Goal: Task Accomplishment & Management: Manage account settings

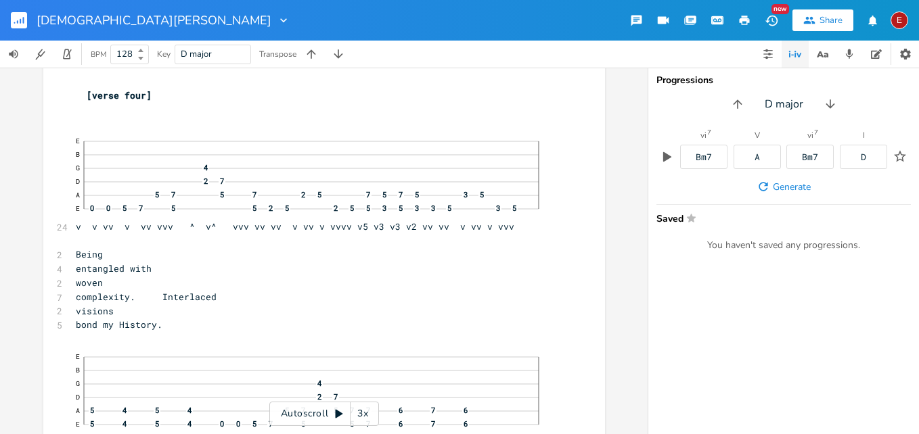
scroll to position [8643, 0]
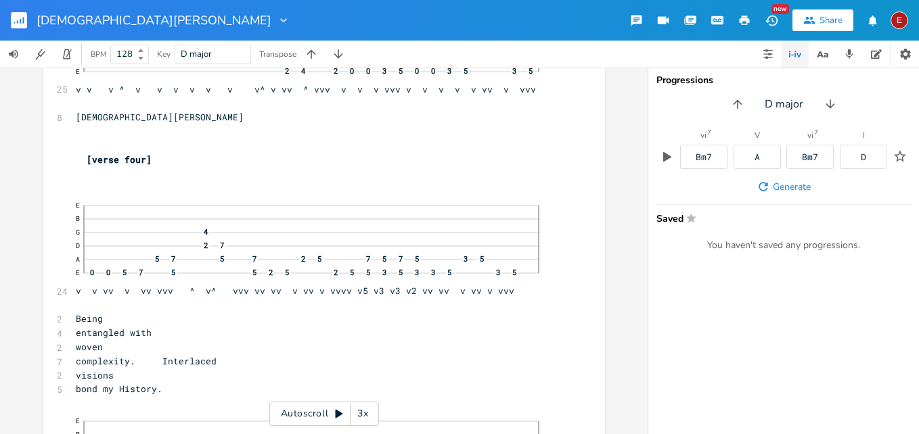
click at [361, 411] on div "3x" at bounding box center [362, 414] width 24 height 24
click at [361, 411] on div "4x" at bounding box center [362, 414] width 24 height 24
click at [338, 411] on icon at bounding box center [339, 414] width 11 height 11
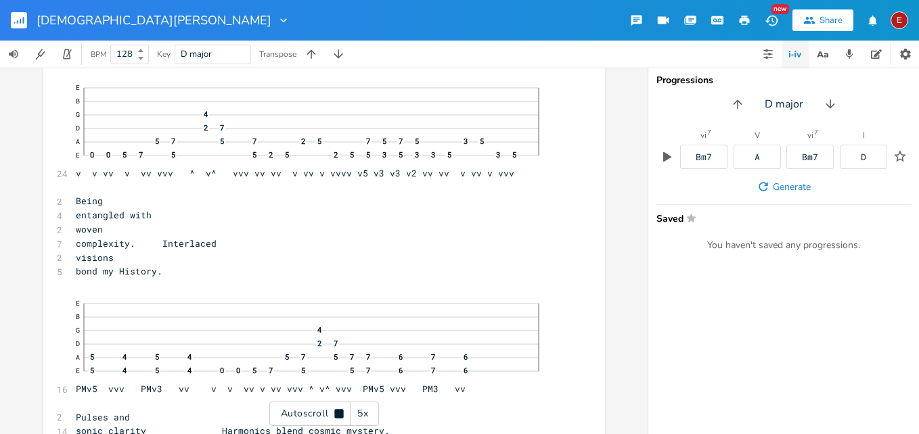
click at [338, 411] on icon at bounding box center [338, 413] width 9 height 9
click at [338, 411] on icon at bounding box center [339, 414] width 11 height 11
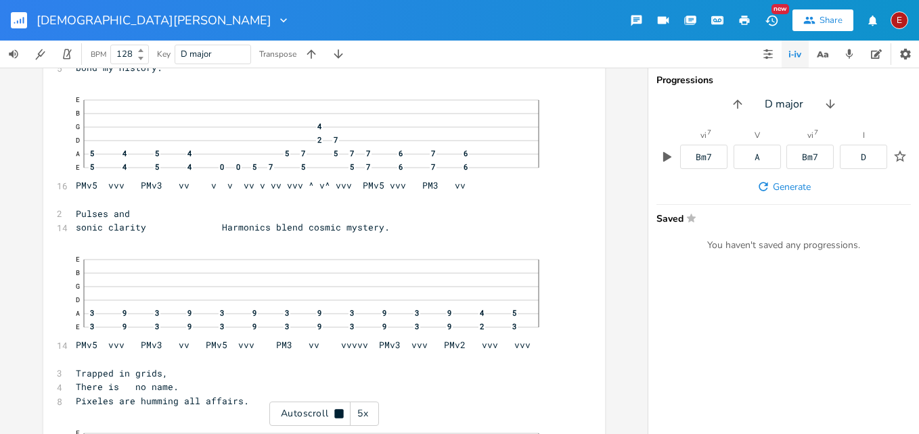
click at [338, 411] on icon at bounding box center [338, 413] width 9 height 9
click at [338, 411] on icon at bounding box center [339, 414] width 11 height 11
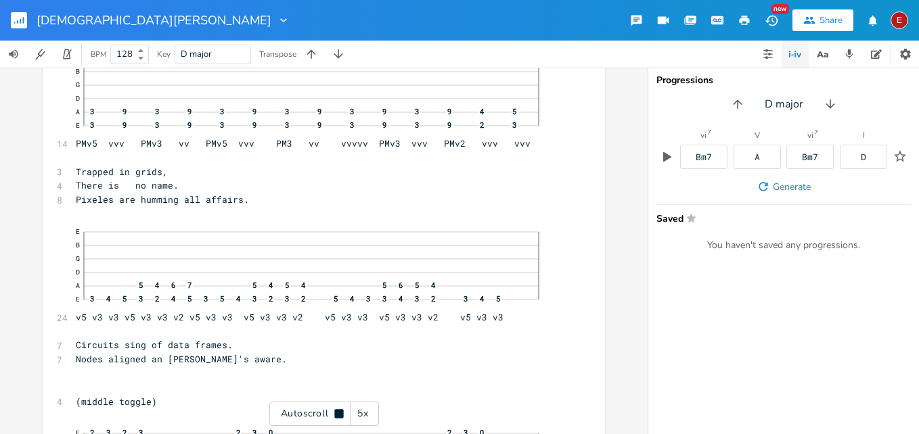
scroll to position [9169, 0]
click at [338, 411] on icon at bounding box center [338, 413] width 9 height 9
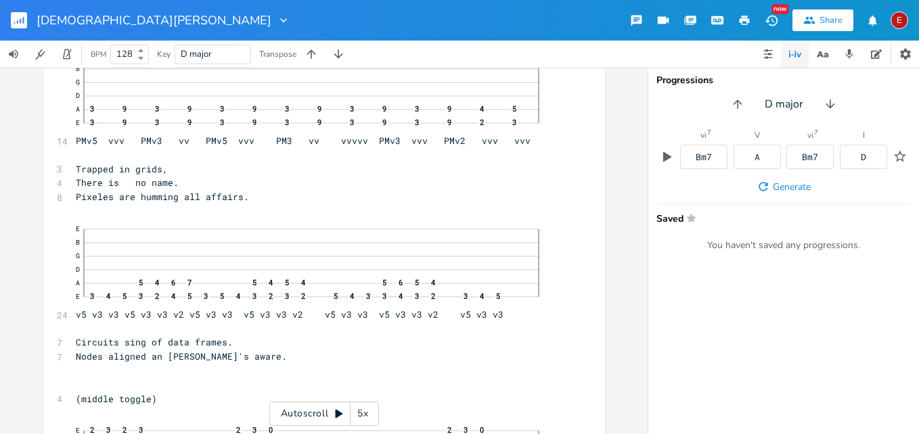
click at [338, 411] on icon at bounding box center [339, 414] width 11 height 11
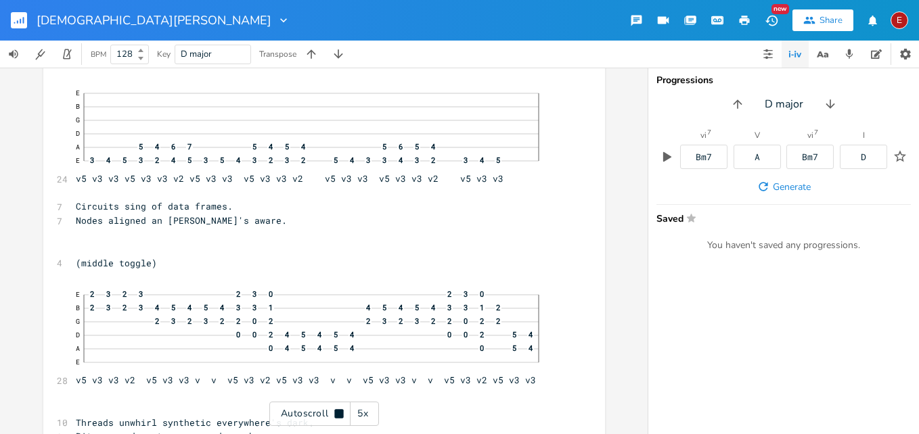
scroll to position [9309, 0]
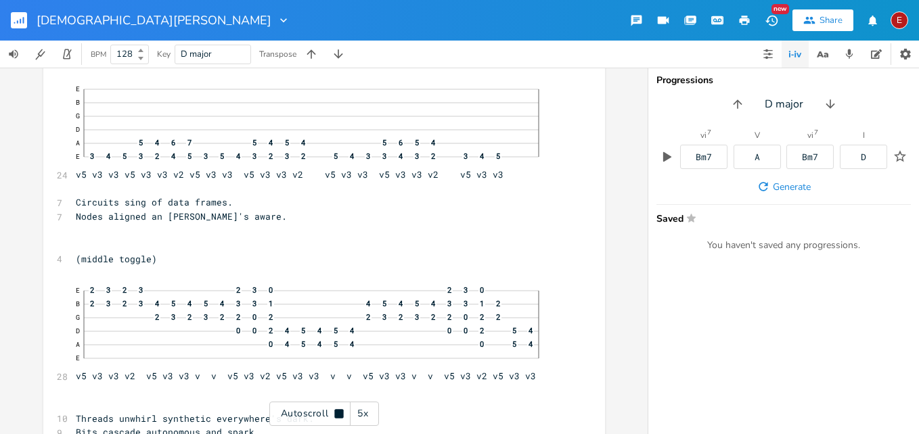
click at [338, 411] on icon at bounding box center [338, 413] width 9 height 9
click at [338, 411] on icon at bounding box center [339, 414] width 11 height 11
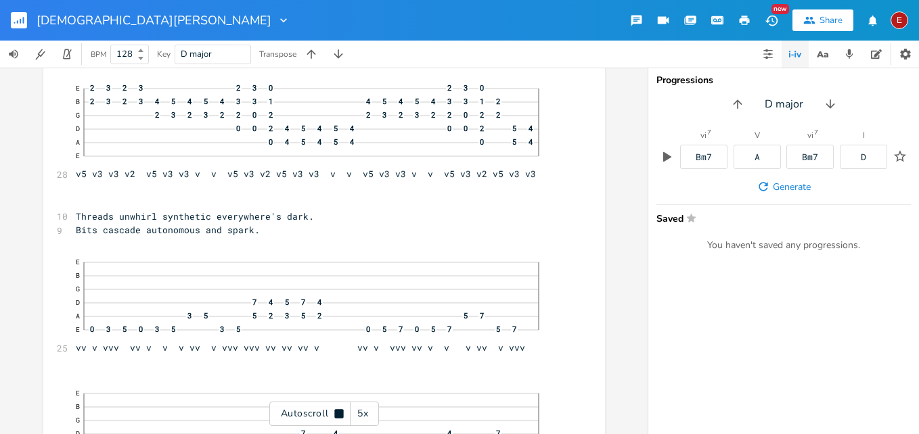
click at [338, 411] on icon at bounding box center [338, 413] width 9 height 9
click at [338, 411] on icon at bounding box center [339, 414] width 11 height 11
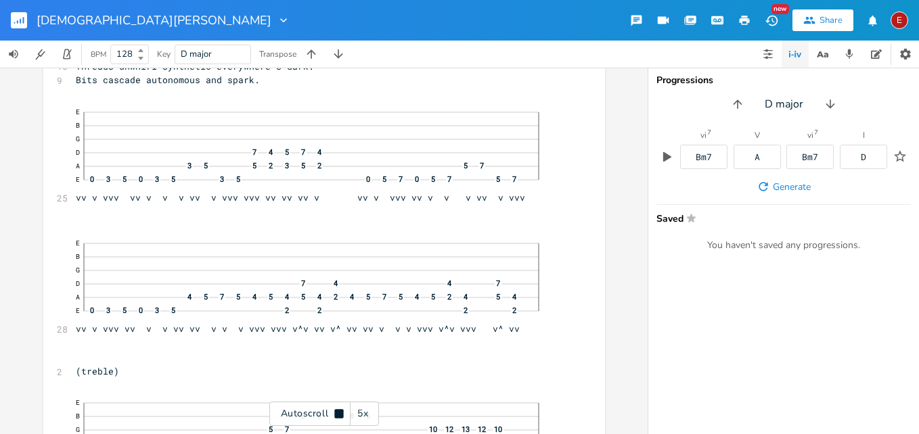
click at [338, 411] on icon at bounding box center [338, 413] width 9 height 9
click at [338, 411] on icon at bounding box center [339, 414] width 11 height 11
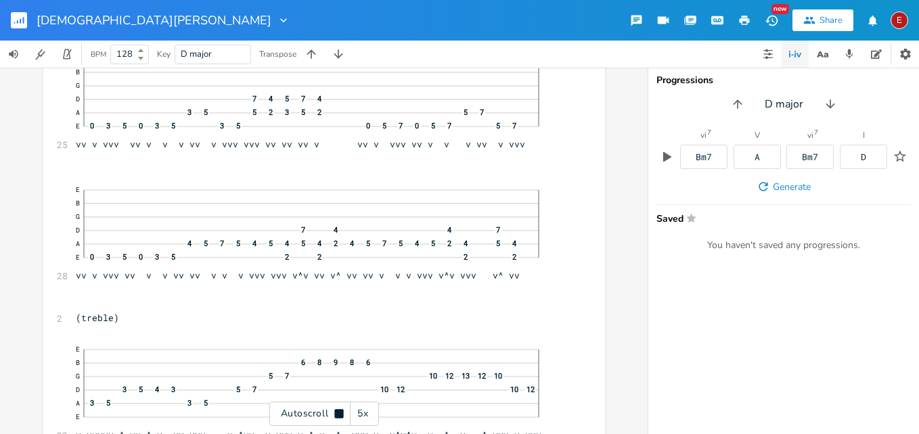
click at [338, 411] on icon at bounding box center [338, 413] width 9 height 9
click at [336, 414] on icon at bounding box center [339, 414] width 7 height 9
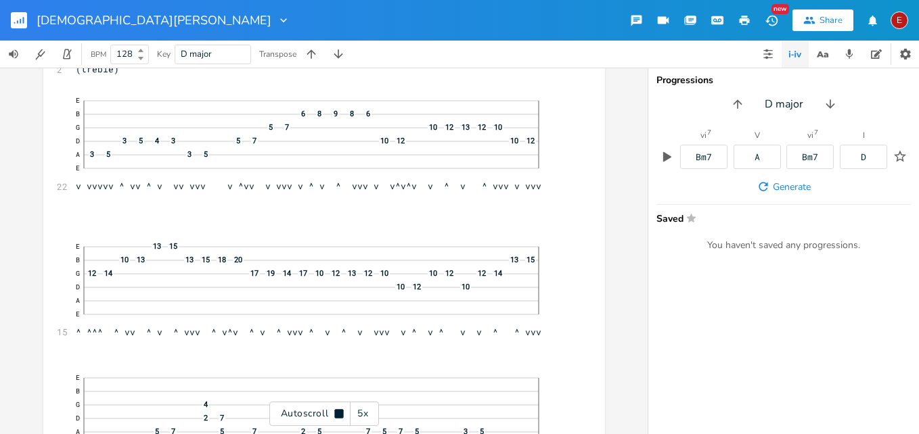
scroll to position [9966, 0]
click at [336, 414] on icon at bounding box center [338, 413] width 9 height 9
click at [336, 414] on icon at bounding box center [339, 414] width 7 height 9
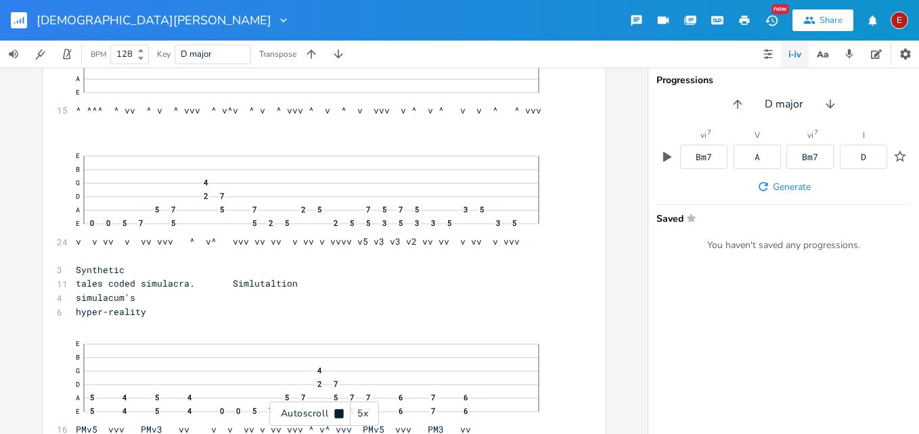
scroll to position [10190, 0]
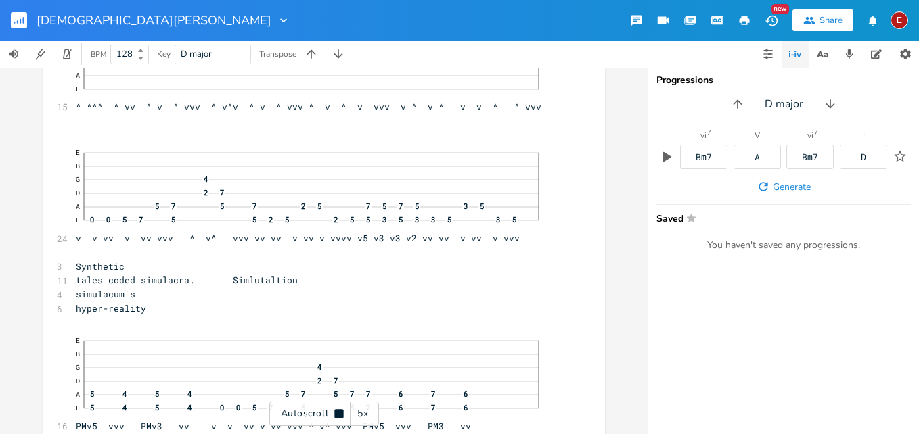
click at [336, 414] on icon at bounding box center [338, 413] width 9 height 9
click at [336, 414] on icon at bounding box center [339, 414] width 7 height 9
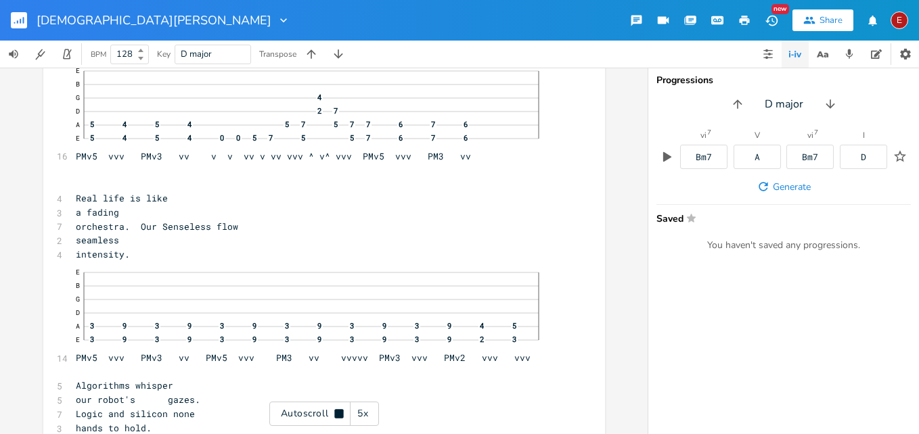
scroll to position [10462, 0]
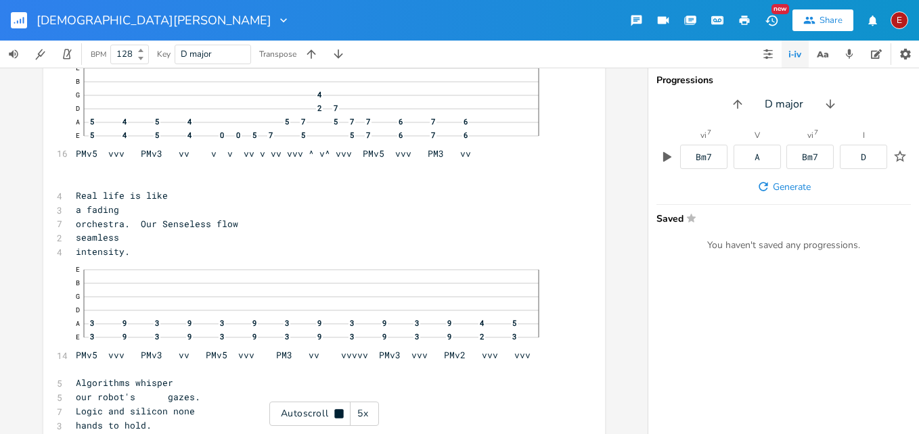
click at [336, 414] on icon at bounding box center [338, 413] width 9 height 9
click at [336, 414] on icon at bounding box center [339, 414] width 7 height 9
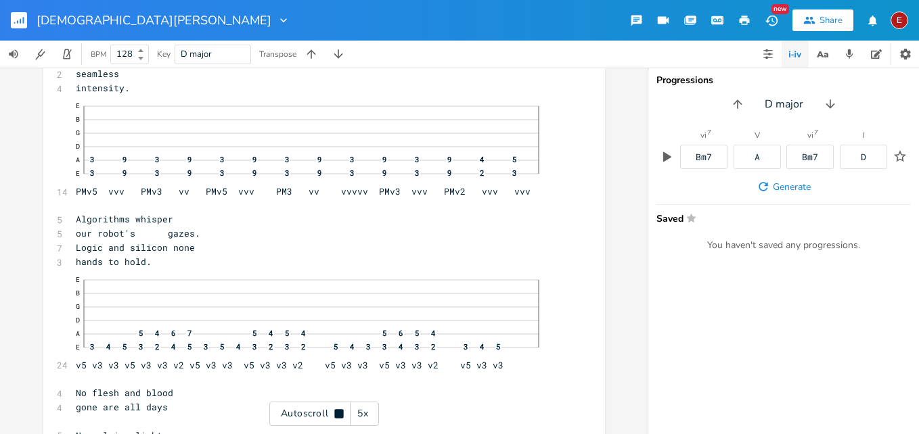
scroll to position [10627, 0]
click at [336, 414] on icon at bounding box center [338, 413] width 9 height 9
click at [336, 414] on icon at bounding box center [339, 414] width 7 height 9
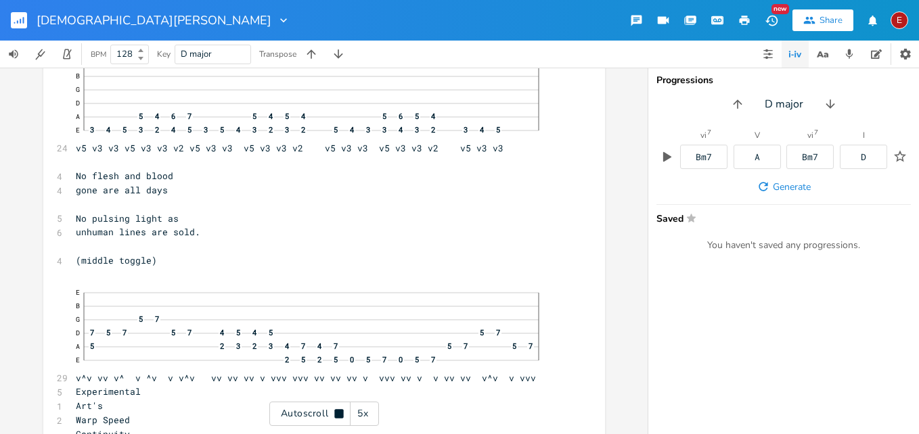
scroll to position [10845, 0]
click at [336, 414] on icon at bounding box center [338, 413] width 9 height 9
click at [336, 414] on icon at bounding box center [339, 414] width 7 height 9
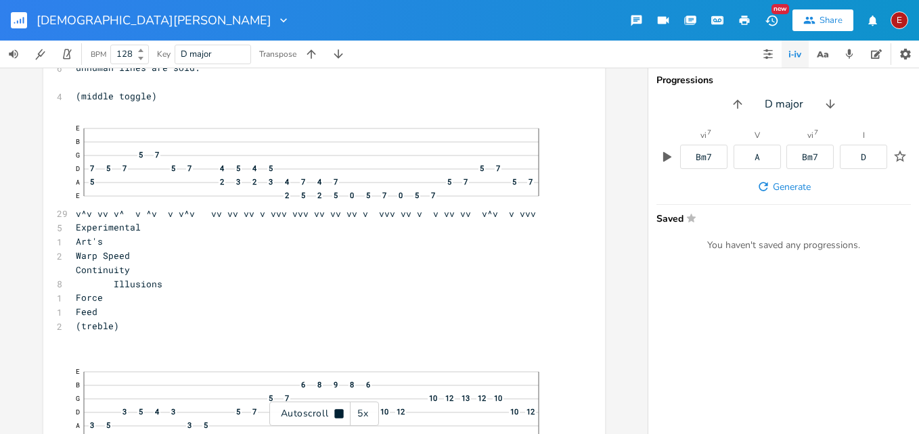
click at [336, 414] on icon at bounding box center [338, 413] width 9 height 9
click at [336, 414] on icon at bounding box center [339, 414] width 7 height 9
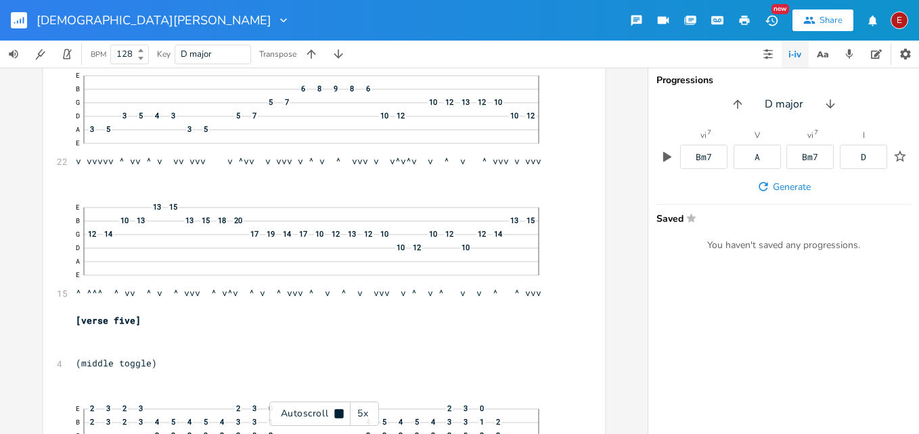
scroll to position [11306, 0]
click at [336, 414] on icon at bounding box center [338, 413] width 9 height 9
click at [336, 414] on icon at bounding box center [339, 414] width 7 height 9
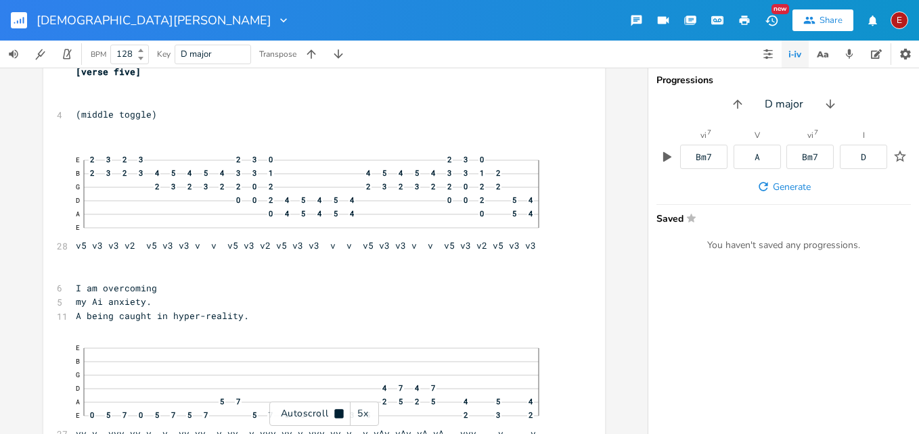
scroll to position [11556, 0]
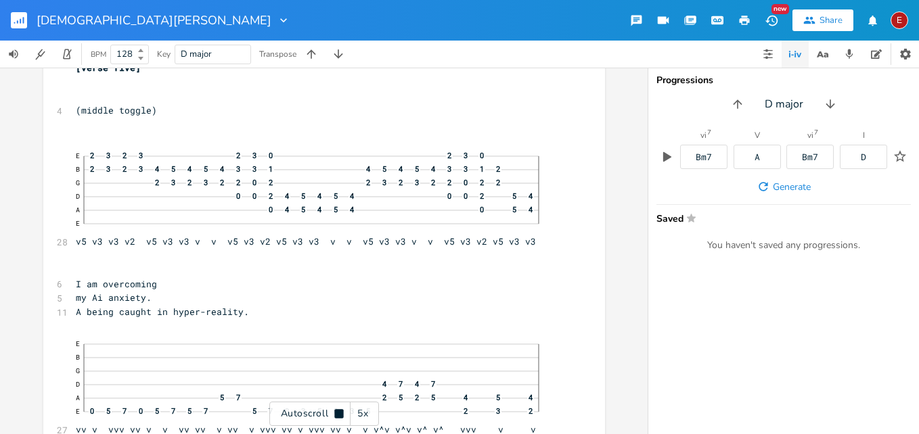
click at [336, 414] on icon at bounding box center [338, 413] width 9 height 9
click at [336, 414] on icon at bounding box center [339, 414] width 7 height 9
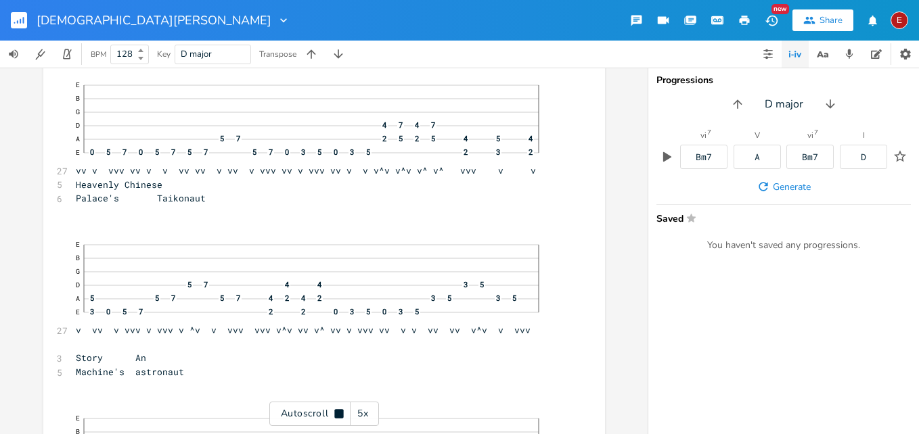
scroll to position [11819, 0]
click at [336, 414] on icon at bounding box center [338, 413] width 9 height 9
click at [336, 414] on icon at bounding box center [339, 414] width 7 height 9
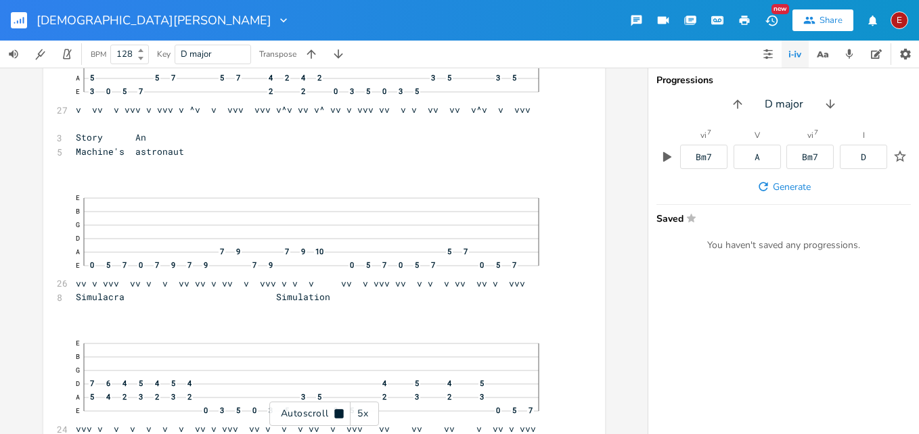
click at [336, 414] on icon at bounding box center [338, 413] width 9 height 9
click at [336, 414] on icon at bounding box center [339, 414] width 7 height 9
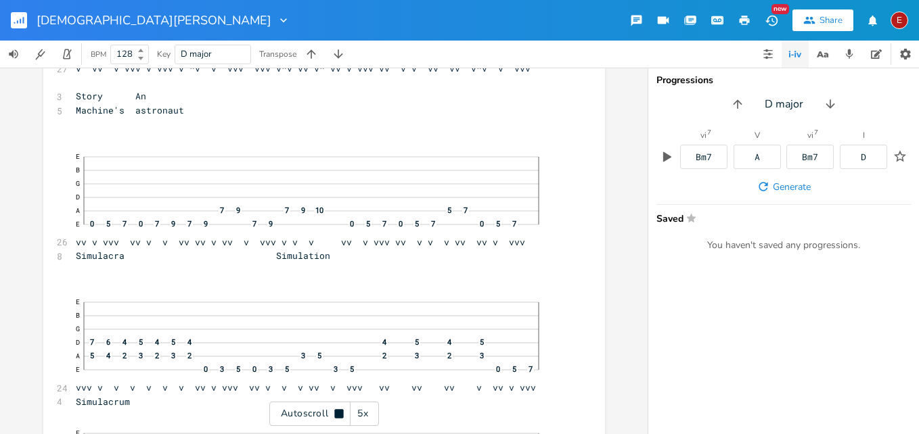
scroll to position [12080, 0]
click at [336, 414] on icon at bounding box center [338, 413] width 9 height 9
click at [336, 414] on icon at bounding box center [339, 414] width 7 height 9
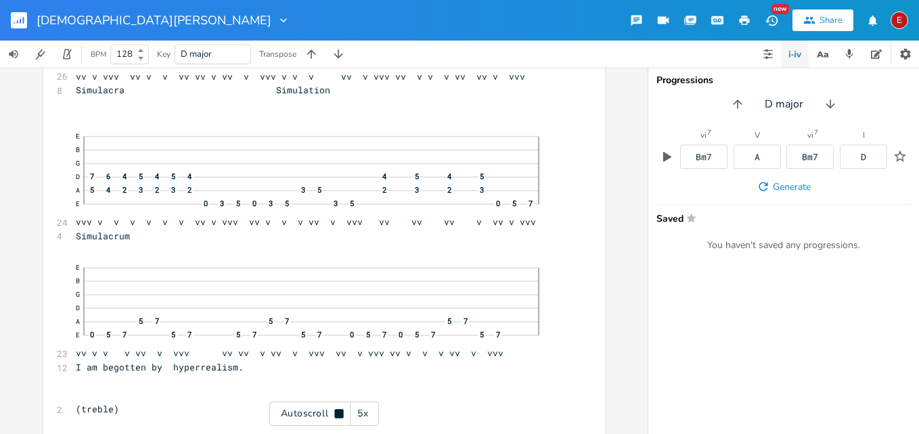
click at [336, 414] on icon at bounding box center [338, 413] width 9 height 9
click at [336, 414] on icon at bounding box center [339, 414] width 7 height 9
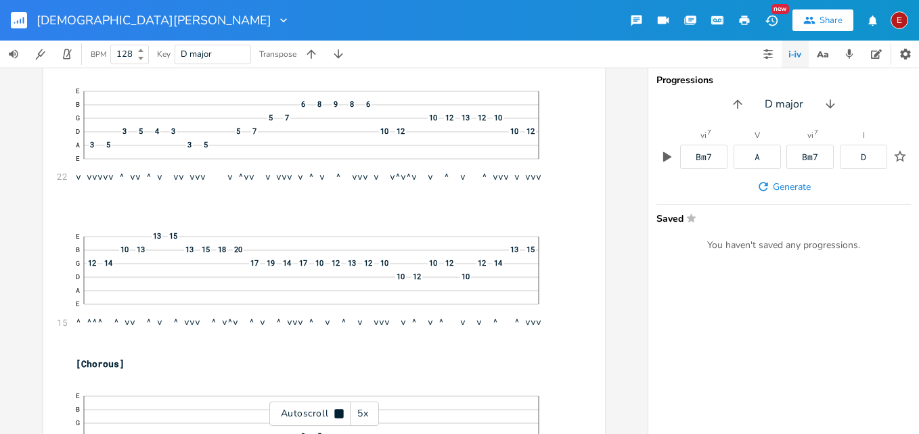
click at [336, 414] on icon at bounding box center [338, 413] width 9 height 9
click at [336, 414] on icon at bounding box center [339, 414] width 7 height 9
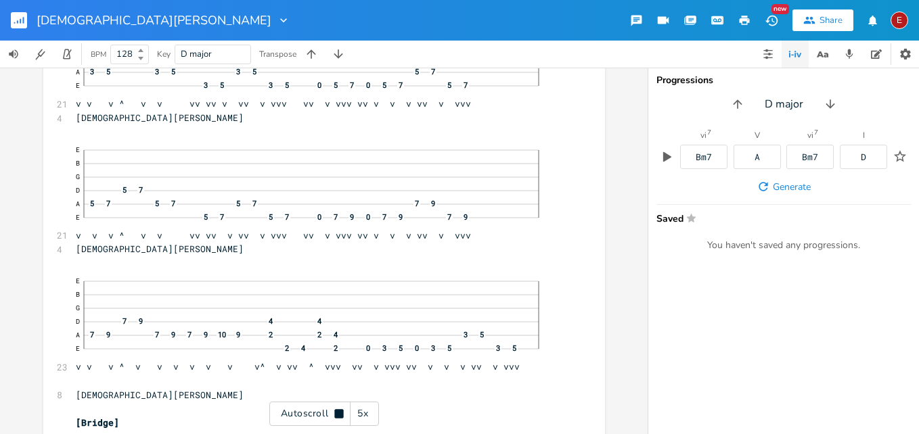
click at [336, 414] on icon at bounding box center [338, 413] width 9 height 9
click at [336, 414] on icon at bounding box center [339, 414] width 7 height 9
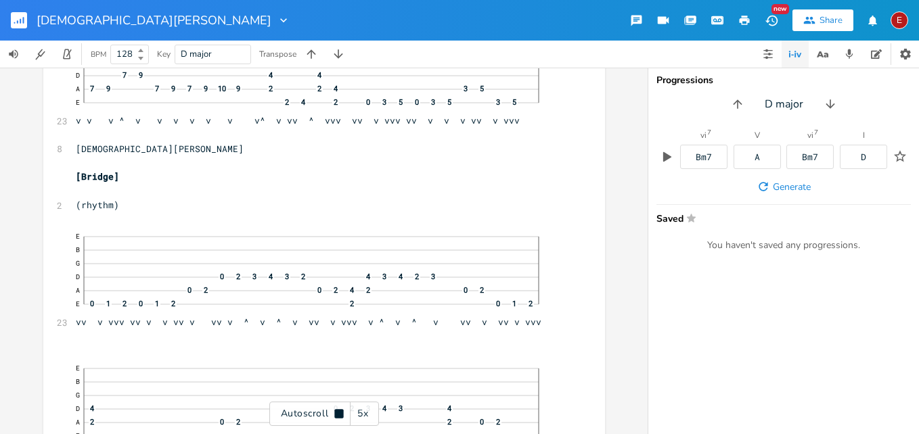
click at [336, 414] on icon at bounding box center [338, 413] width 9 height 9
click at [336, 412] on icon at bounding box center [339, 414] width 7 height 9
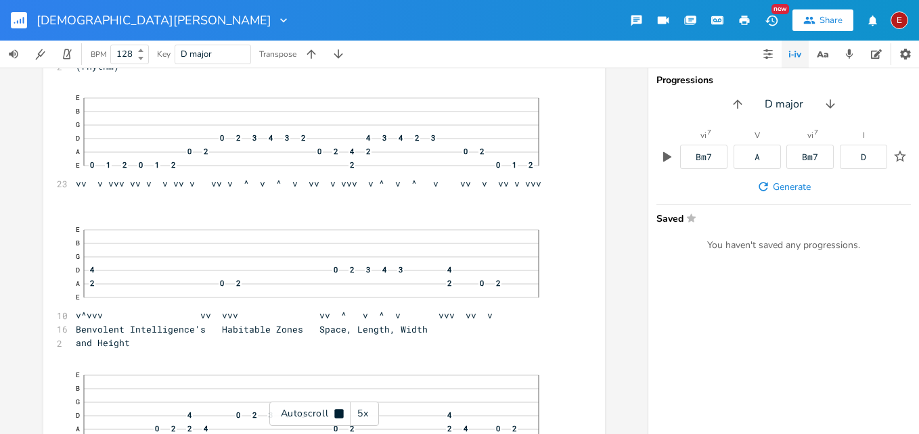
scroll to position [13505, 0]
click at [336, 412] on icon at bounding box center [338, 413] width 9 height 9
click at [336, 412] on icon at bounding box center [339, 414] width 7 height 9
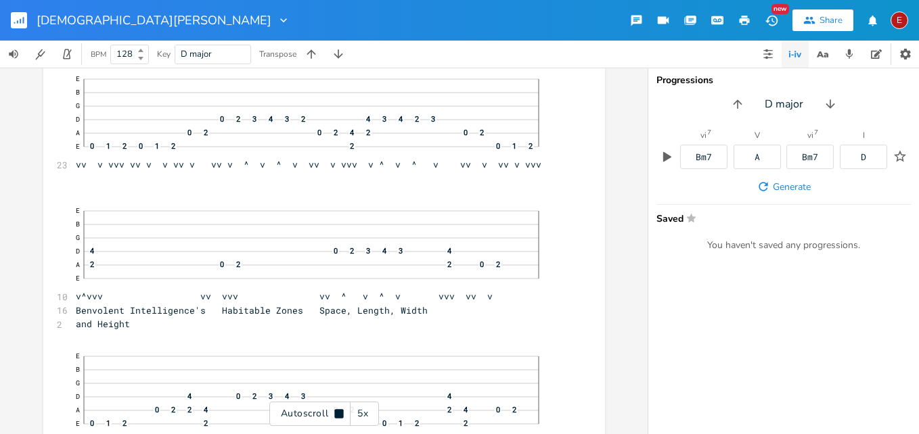
click at [336, 412] on icon at bounding box center [338, 413] width 9 height 9
click at [336, 412] on icon at bounding box center [339, 414] width 7 height 9
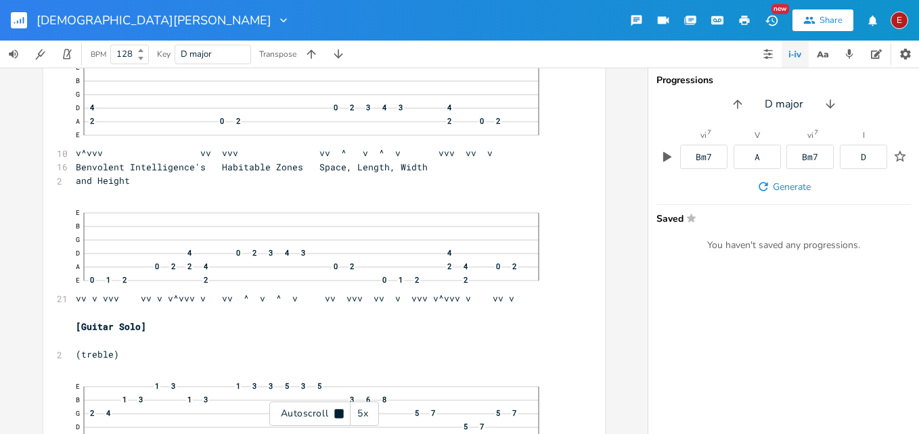
click at [336, 412] on icon at bounding box center [338, 413] width 9 height 9
click at [336, 412] on icon at bounding box center [339, 414] width 7 height 9
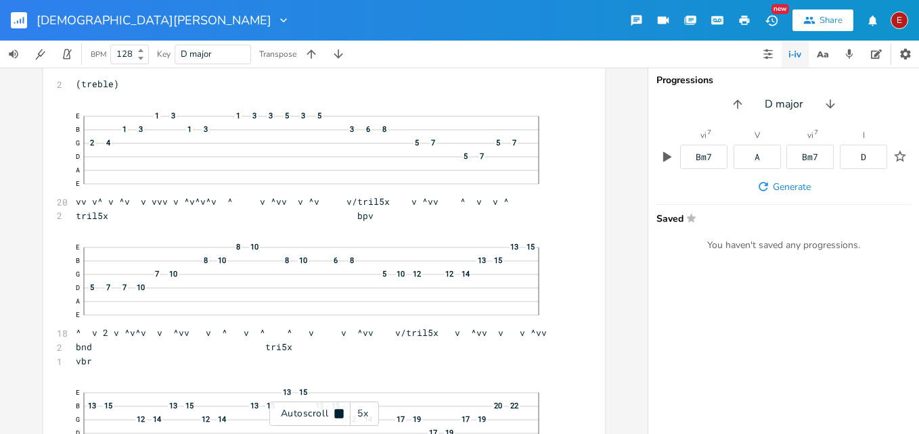
click at [336, 412] on icon at bounding box center [338, 413] width 9 height 9
click at [336, 412] on icon at bounding box center [339, 414] width 7 height 9
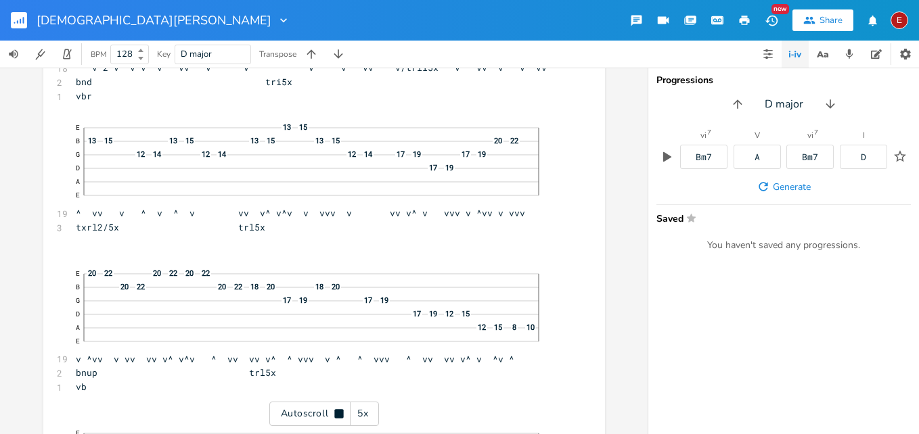
click at [336, 412] on icon at bounding box center [338, 413] width 9 height 9
click at [336, 412] on icon at bounding box center [339, 414] width 7 height 9
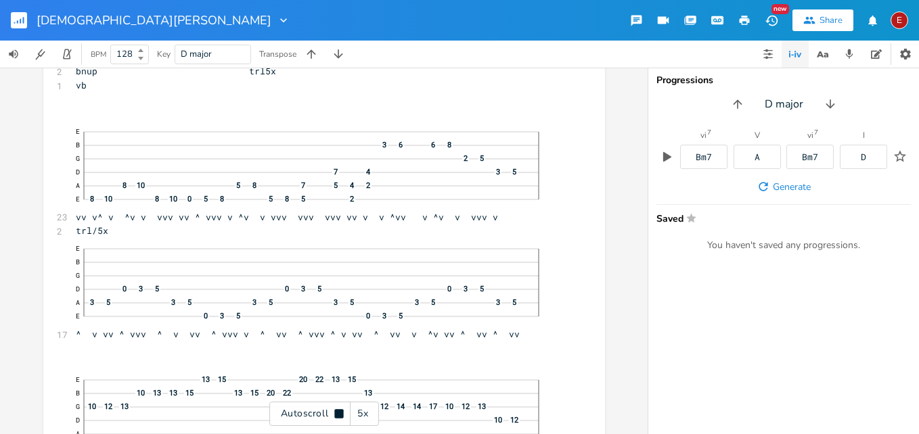
scroll to position [14506, 0]
click at [336, 412] on icon at bounding box center [338, 413] width 9 height 9
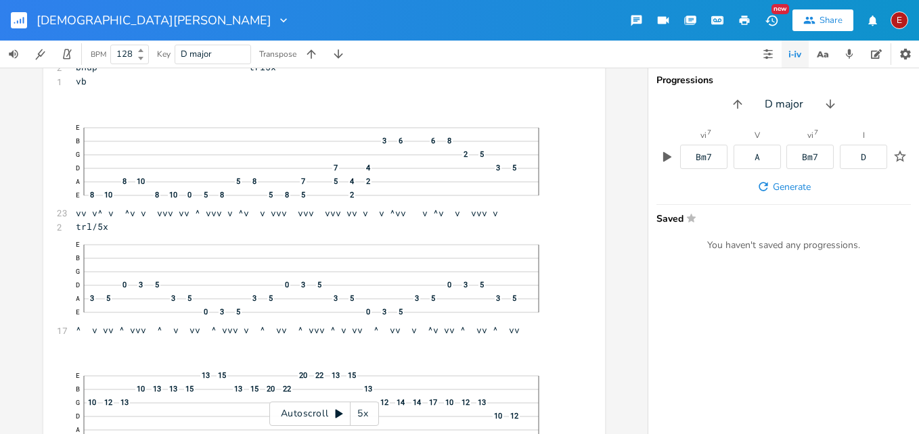
click at [336, 412] on icon at bounding box center [339, 414] width 7 height 9
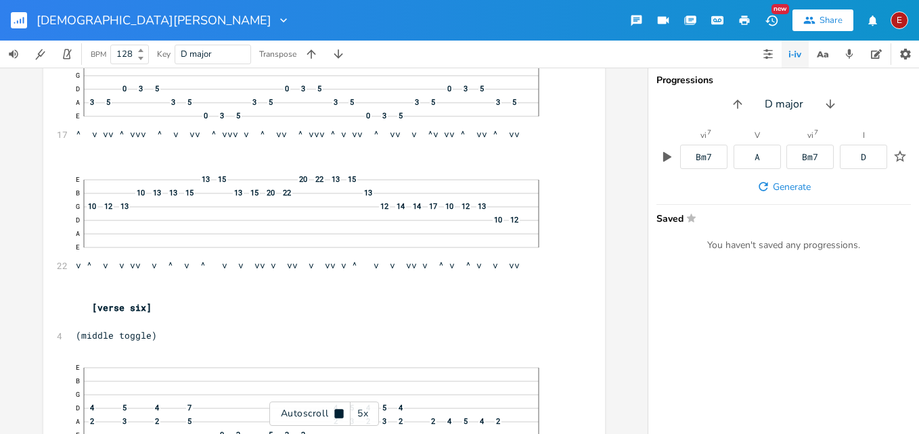
click at [336, 412] on icon at bounding box center [338, 413] width 9 height 9
click at [336, 412] on icon at bounding box center [339, 414] width 7 height 9
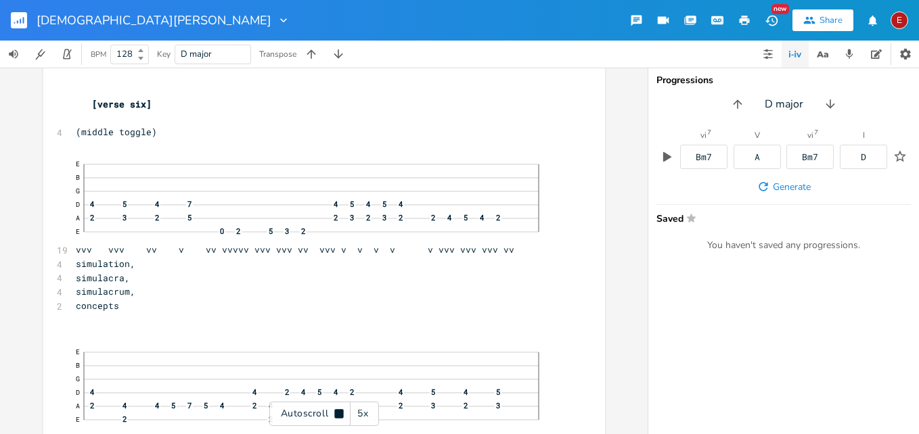
scroll to position [14909, 0]
click at [336, 412] on icon at bounding box center [338, 413] width 9 height 9
click at [336, 412] on icon at bounding box center [339, 414] width 7 height 9
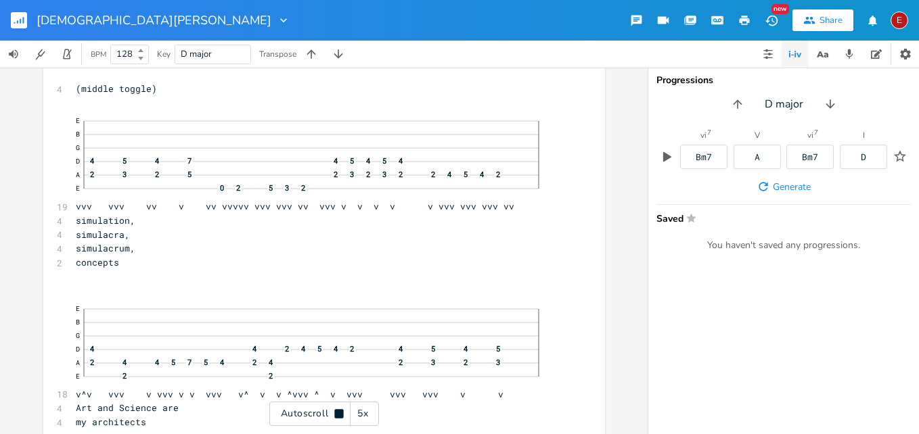
click at [336, 412] on icon at bounding box center [338, 413] width 9 height 9
click at [336, 412] on icon at bounding box center [339, 414] width 7 height 9
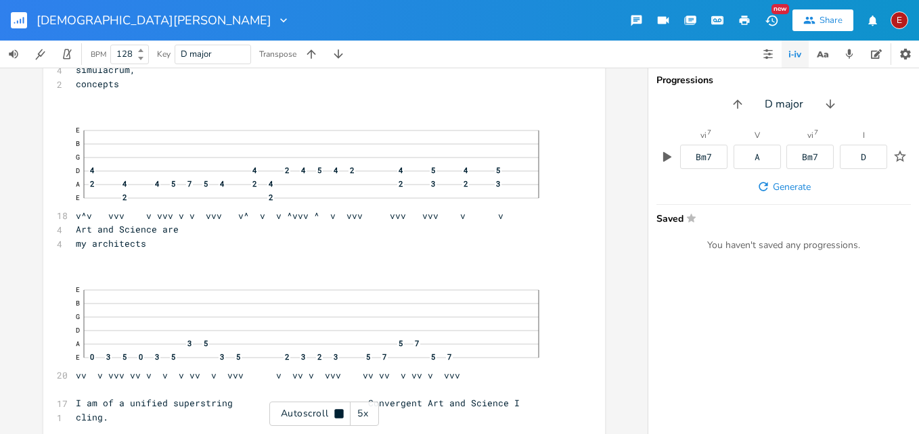
click at [336, 412] on icon at bounding box center [338, 413] width 9 height 9
click at [336, 412] on icon at bounding box center [339, 414] width 7 height 9
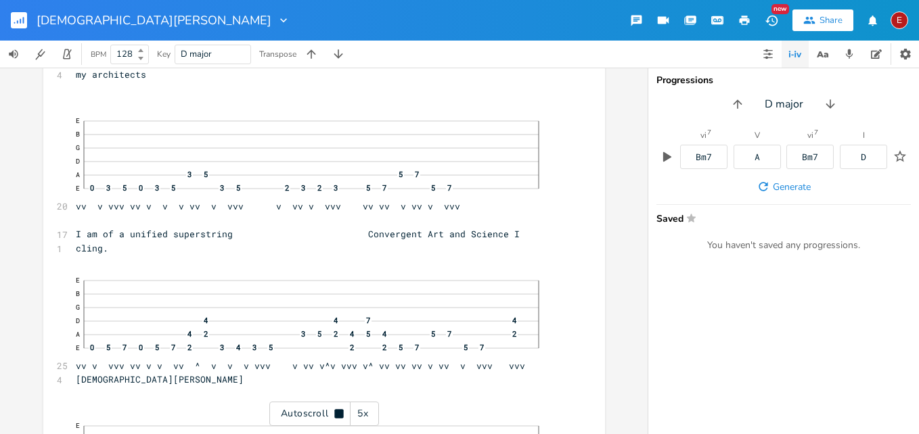
click at [336, 412] on icon at bounding box center [338, 413] width 9 height 9
click at [336, 412] on icon at bounding box center [339, 414] width 7 height 9
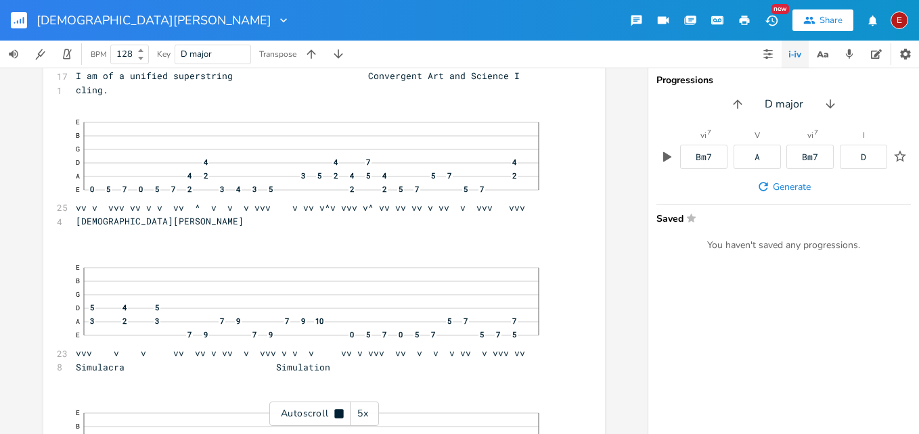
scroll to position [15457, 0]
click at [336, 412] on icon at bounding box center [338, 413] width 9 height 9
click at [336, 412] on icon at bounding box center [339, 414] width 7 height 9
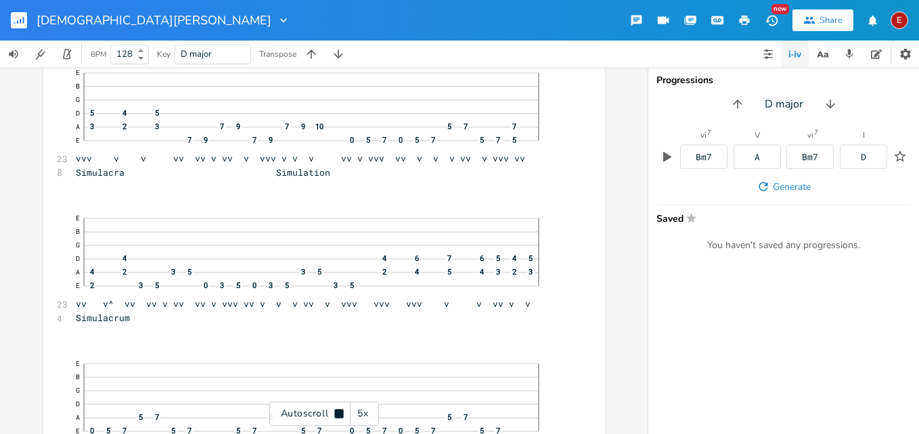
scroll to position [15652, 0]
click at [336, 412] on icon at bounding box center [338, 413] width 9 height 9
click at [336, 412] on icon at bounding box center [339, 414] width 7 height 9
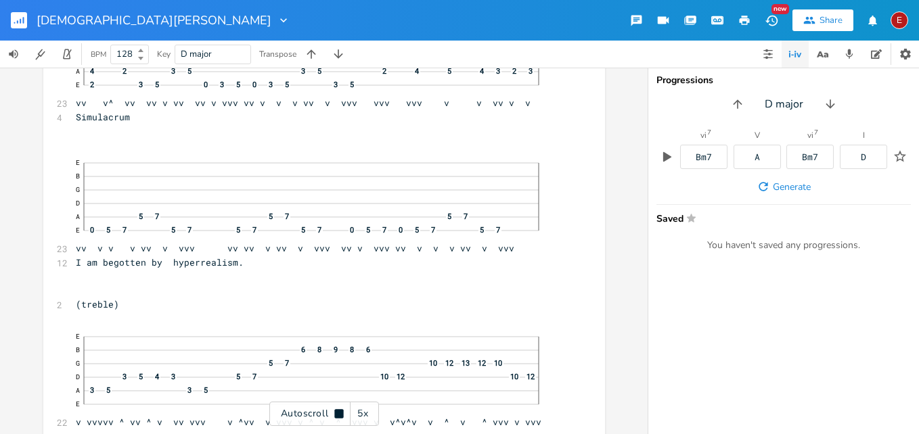
click at [336, 412] on icon at bounding box center [338, 413] width 9 height 9
click at [336, 412] on icon at bounding box center [339, 414] width 7 height 9
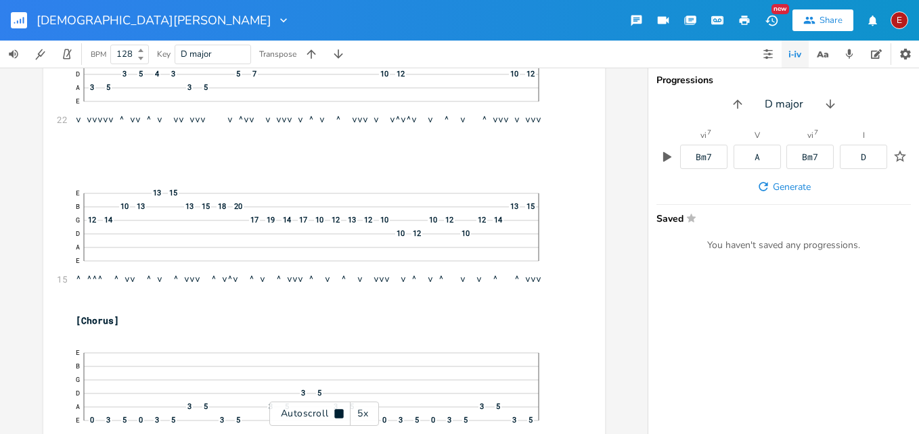
scroll to position [16157, 0]
click at [336, 412] on icon at bounding box center [338, 413] width 9 height 9
click at [336, 412] on icon at bounding box center [339, 414] width 7 height 9
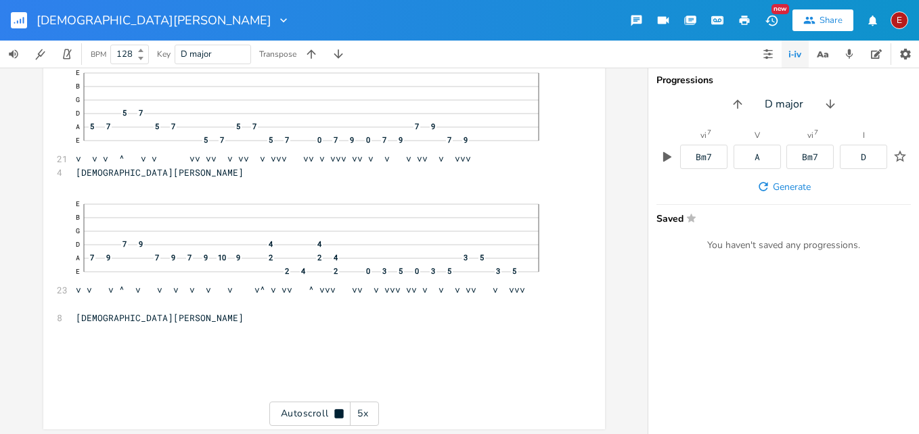
scroll to position [16700, 0]
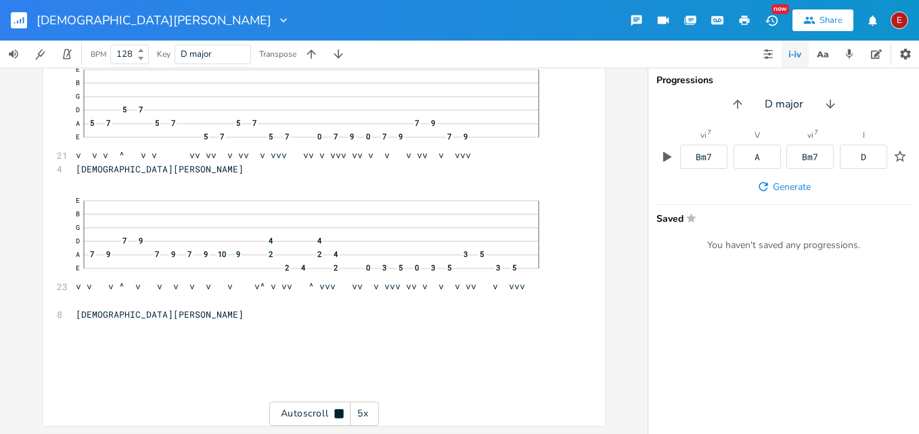
click at [904, 19] on div "E" at bounding box center [899, 21] width 18 height 18
click at [834, 113] on span "Sign Out" at bounding box center [829, 116] width 32 height 9
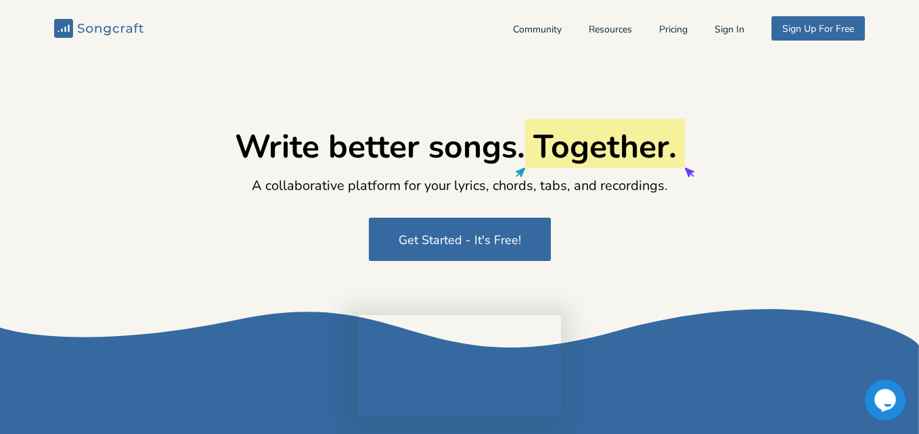
type input "[EMAIL_ADDRESS][DOMAIN_NAME]"
